Goal: Information Seeking & Learning: Understand process/instructions

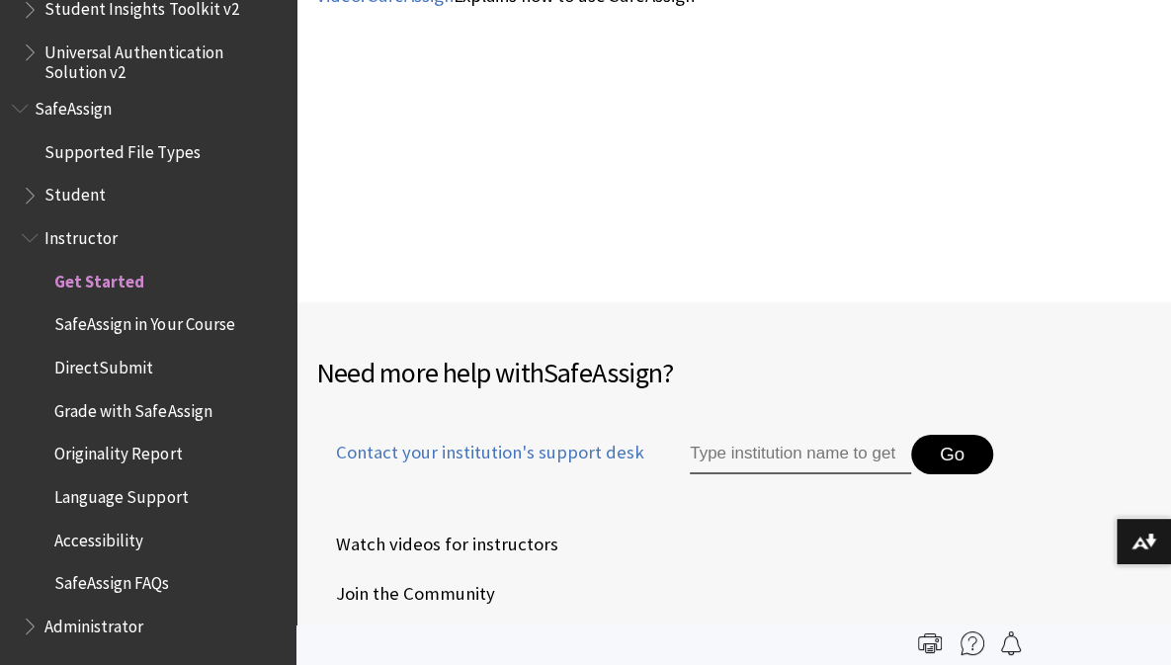
scroll to position [2805, 0]
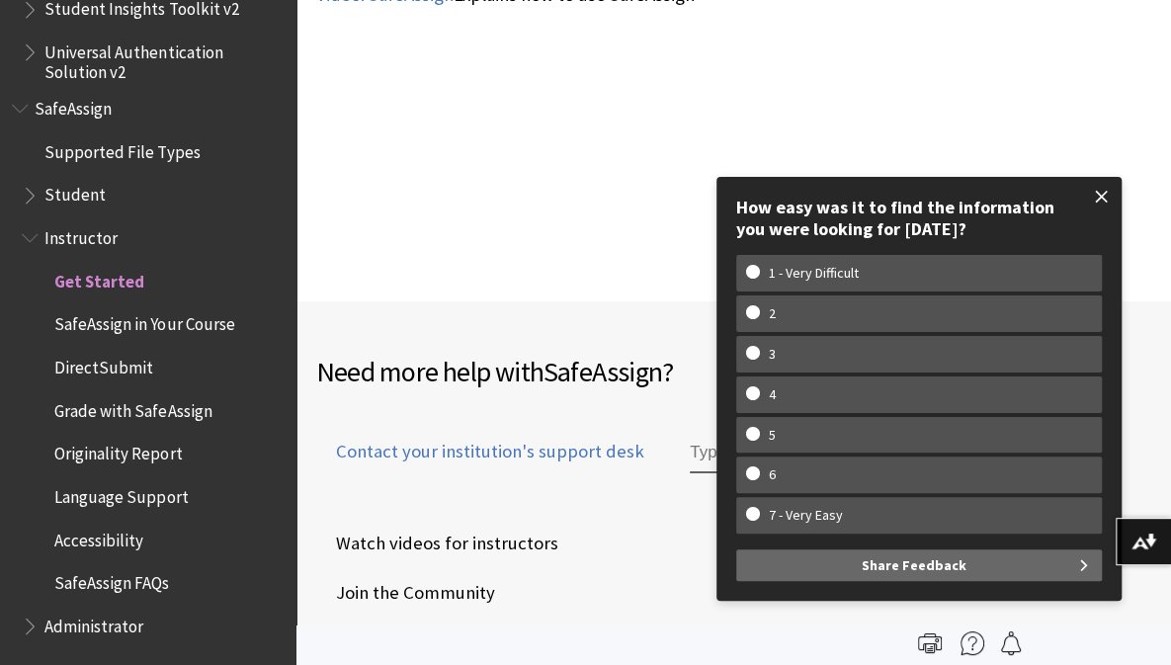
click at [1097, 197] on span at bounding box center [1101, 196] width 41 height 41
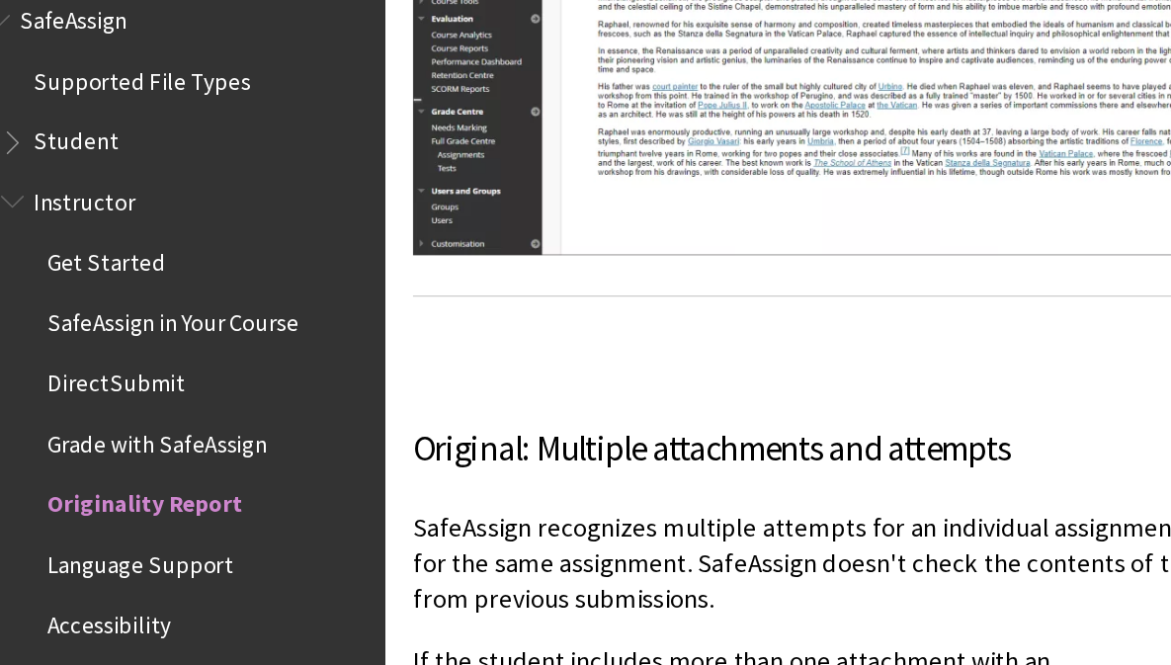
scroll to position [1504, 0]
